Goal: Task Accomplishment & Management: Manage account settings

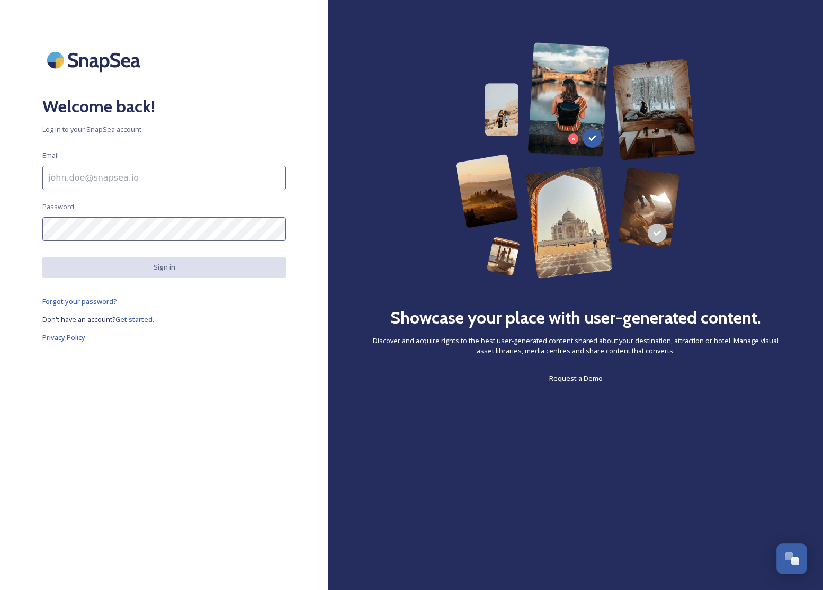
type input "[EMAIL_ADDRESS][DOMAIN_NAME]"
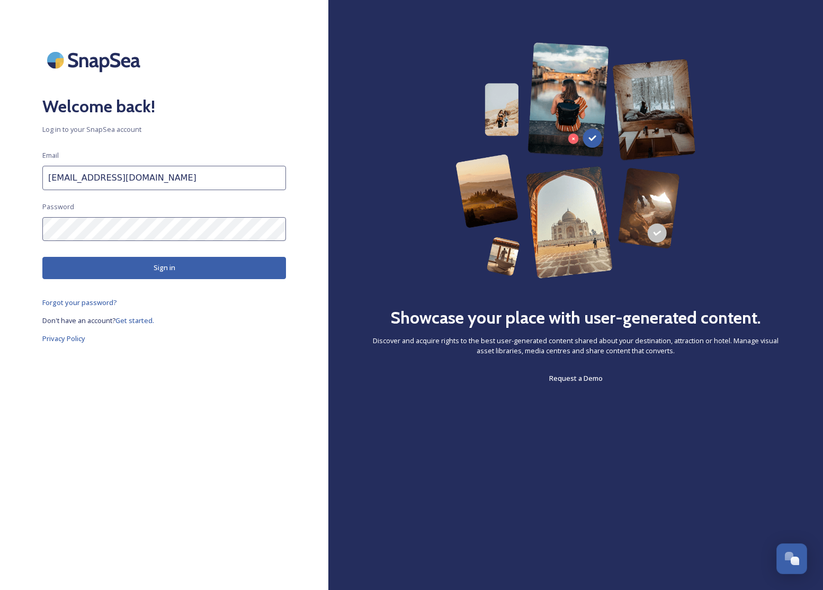
click at [179, 278] on div "Welcome back! Log in to your SnapSea account Email [EMAIL_ADDRESS][DOMAIN_NAME]…" at bounding box center [164, 295] width 329 height 506
click at [179, 273] on button "Sign in" at bounding box center [164, 268] width 244 height 22
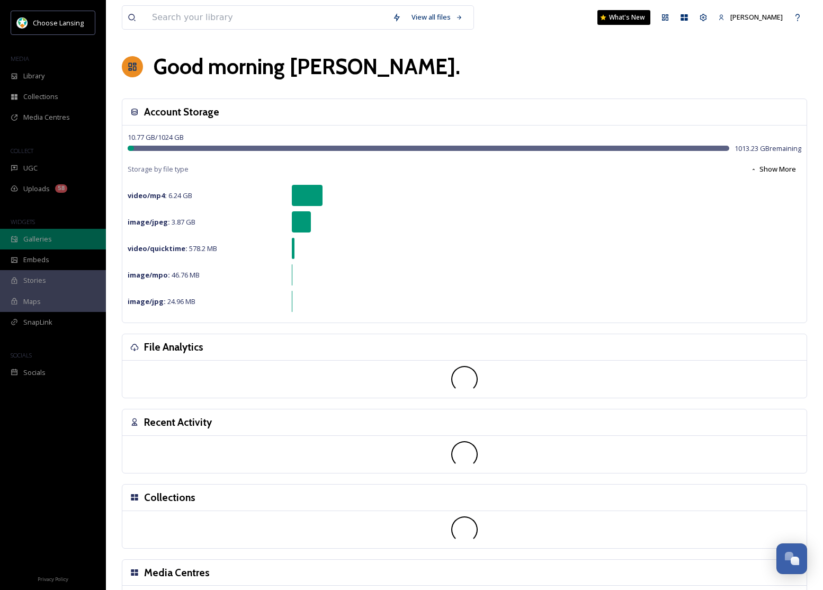
click at [57, 244] on div "Galleries" at bounding box center [53, 239] width 106 height 21
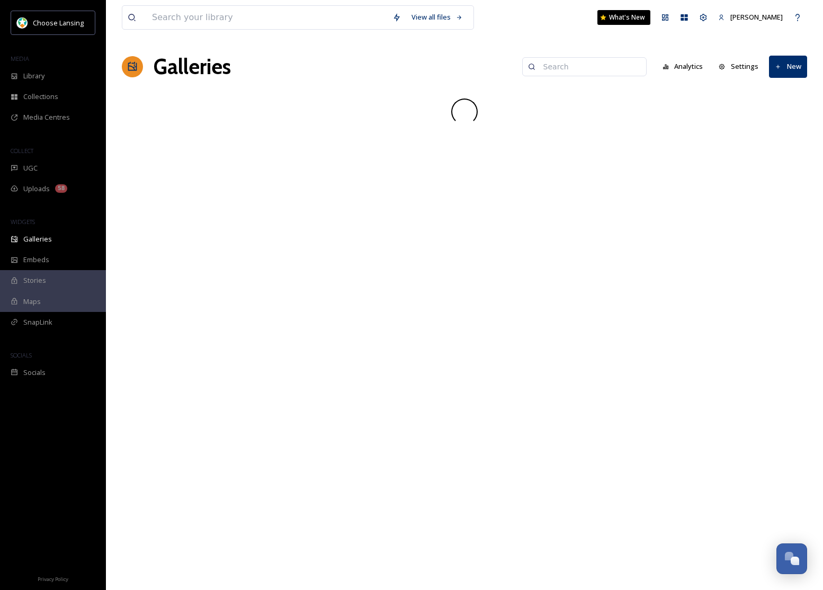
click at [600, 64] on input at bounding box center [589, 66] width 103 height 21
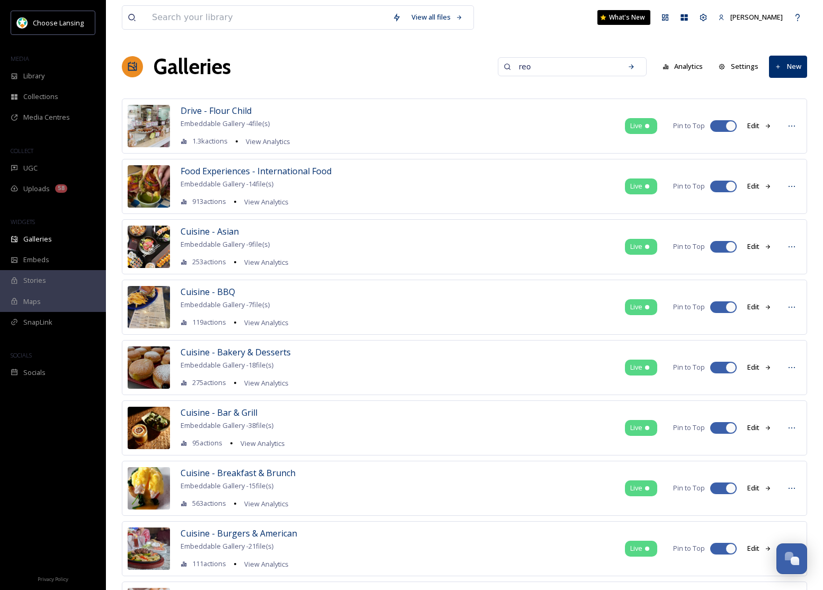
type input "reo"
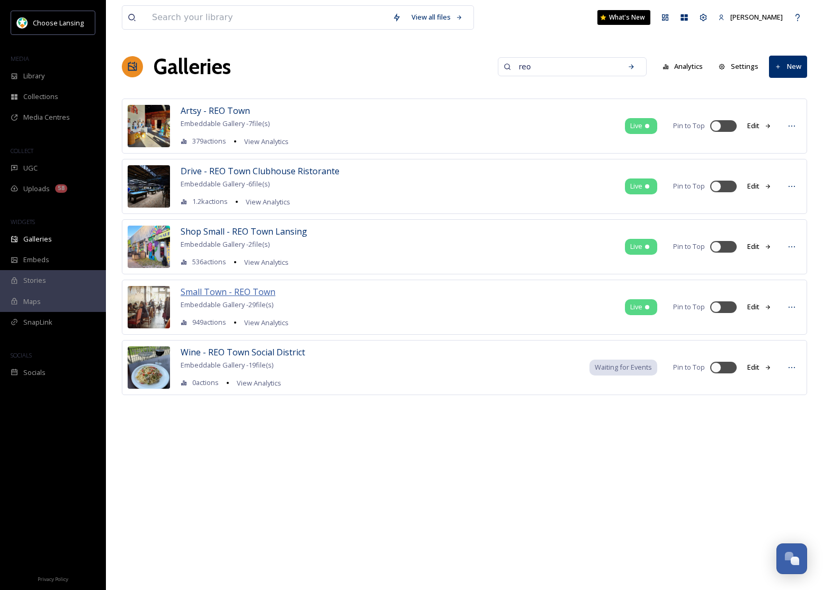
click at [210, 291] on span "Small Town - REO Town" at bounding box center [228, 292] width 95 height 12
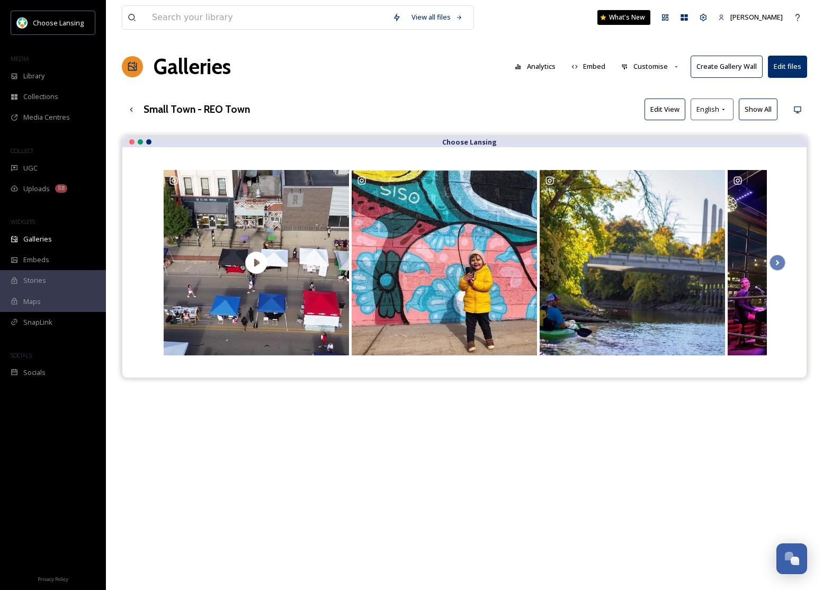
click at [655, 67] on button "Customise" at bounding box center [650, 66] width 69 height 21
click at [646, 89] on div "Layout" at bounding box center [654, 91] width 74 height 21
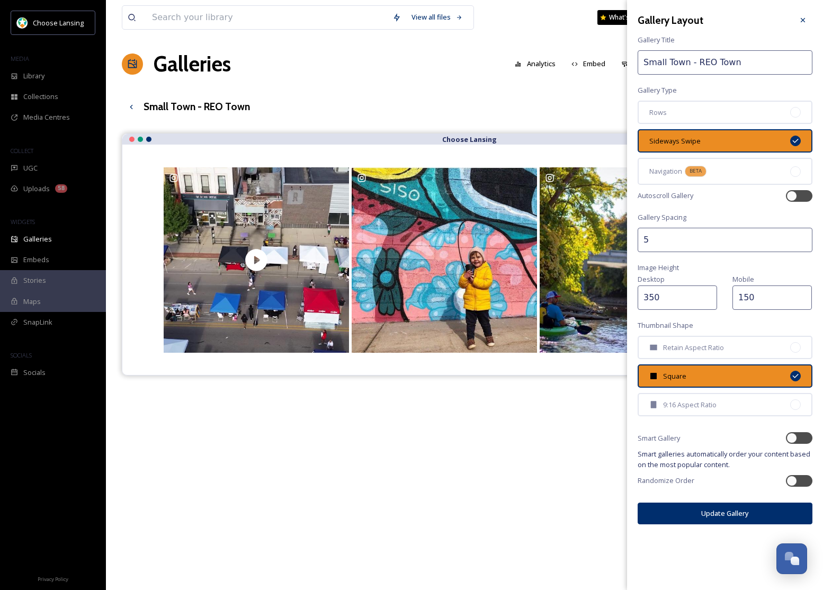
scroll to position [2, 0]
click at [804, 20] on icon at bounding box center [803, 20] width 8 height 8
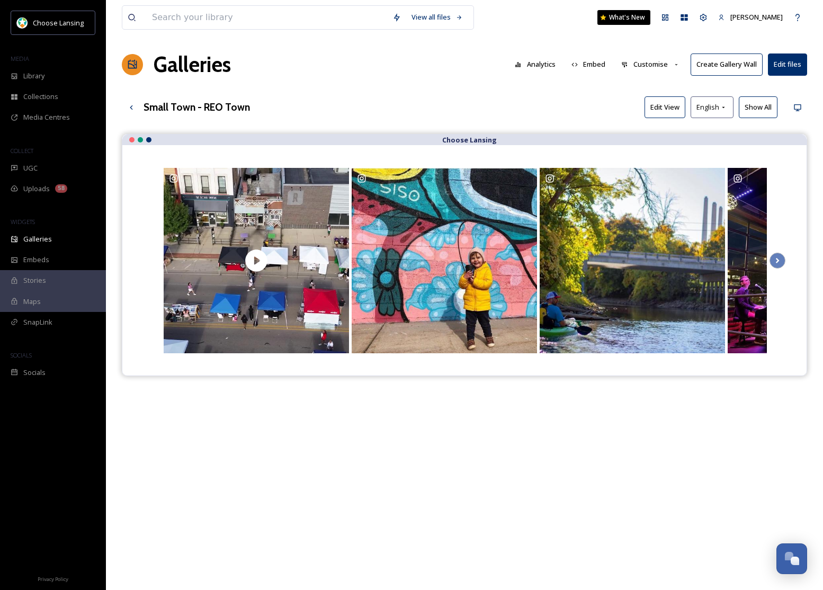
click at [663, 66] on button "Customise" at bounding box center [650, 64] width 69 height 21
click at [660, 107] on div "Thumbnails" at bounding box center [654, 109] width 74 height 21
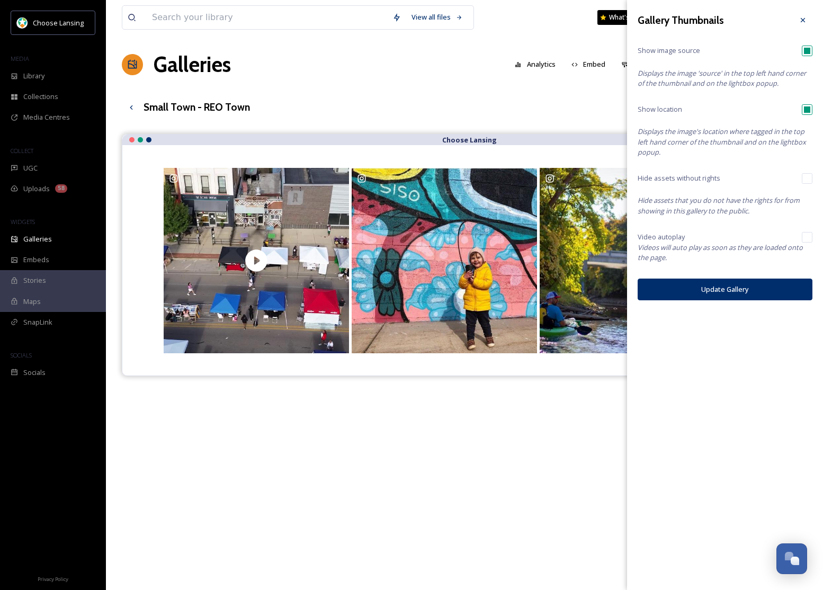
click at [806, 236] on input "checkbox" at bounding box center [807, 237] width 11 height 11
checkbox input "true"
click at [769, 297] on button "Update Gallery" at bounding box center [725, 290] width 175 height 22
